Goal: Task Accomplishment & Management: Manage account settings

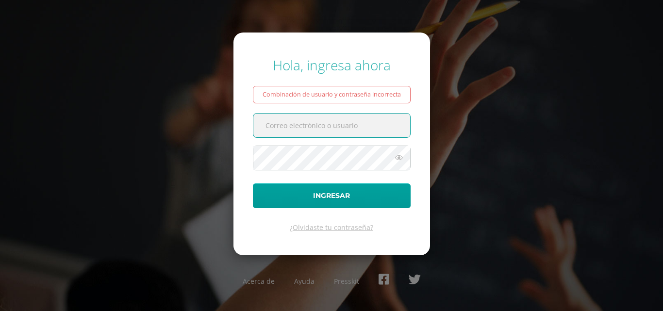
click at [364, 131] on input "text" at bounding box center [331, 126] width 157 height 24
type input "[EMAIL_ADDRESS][DOMAIN_NAME]"
click at [397, 161] on icon at bounding box center [399, 158] width 13 height 12
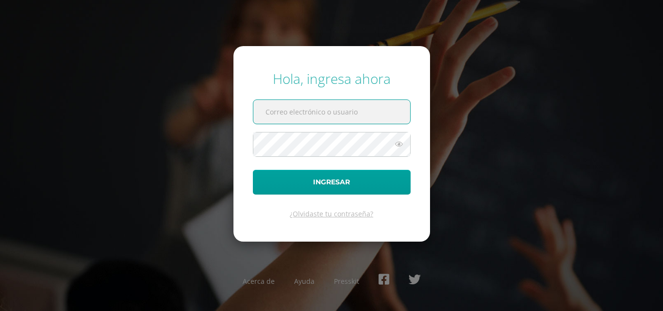
click at [332, 107] on input "text" at bounding box center [331, 112] width 157 height 24
type input "[EMAIL_ADDRESS][DOMAIN_NAME]"
click at [397, 144] on icon at bounding box center [399, 144] width 13 height 12
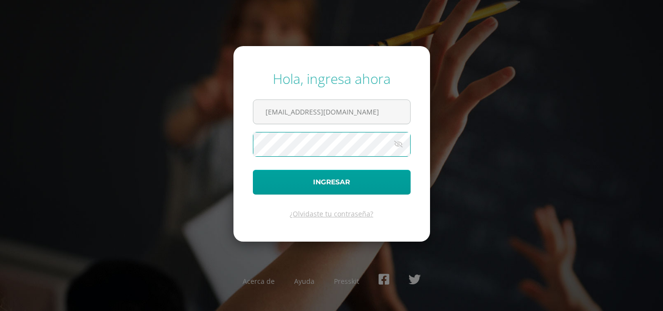
click at [253, 170] on button "Ingresar" at bounding box center [332, 182] width 158 height 25
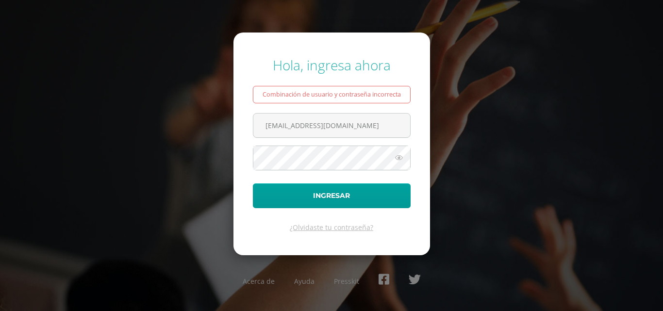
click at [395, 156] on icon at bounding box center [399, 158] width 13 height 12
